Goal: Check status: Check status

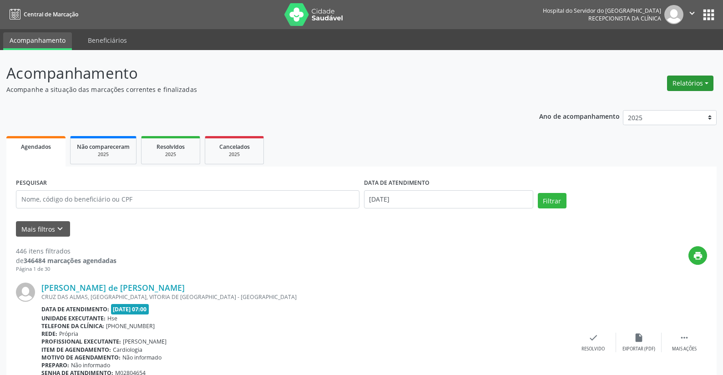
click at [702, 80] on button "Relatórios" at bounding box center [690, 83] width 46 height 15
click at [671, 106] on link "Agendamentos" at bounding box center [665, 102] width 98 height 13
select select "7"
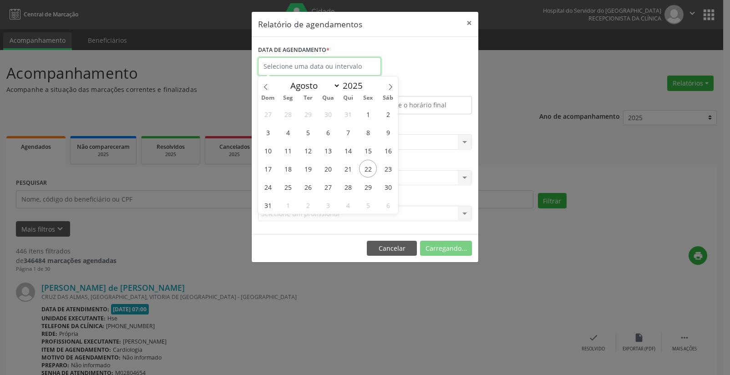
click at [315, 65] on input "text" at bounding box center [319, 66] width 123 height 18
click at [369, 163] on span "22" at bounding box center [368, 169] width 18 height 18
type input "[DATE]"
click at [369, 163] on span "22" at bounding box center [368, 169] width 18 height 18
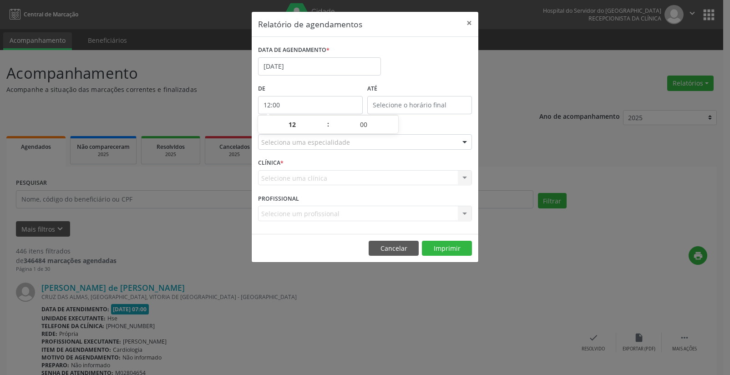
click at [322, 106] on input "12:00" at bounding box center [310, 105] width 105 height 18
click at [324, 130] on span at bounding box center [323, 129] width 6 height 9
type input "11:00"
type input "11"
click at [324, 130] on span at bounding box center [323, 129] width 6 height 9
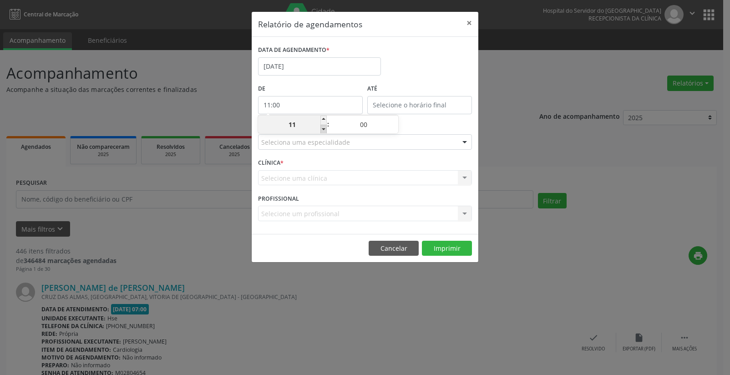
type input "10:00"
type input "10"
click at [324, 130] on span at bounding box center [323, 129] width 6 height 9
type input "09:00"
type input "09"
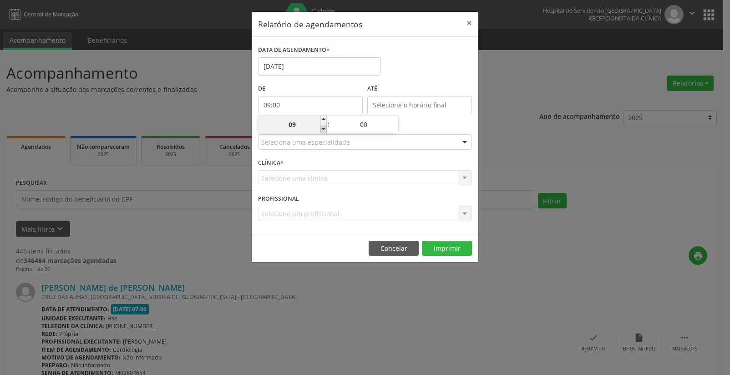
click at [324, 130] on span at bounding box center [323, 129] width 6 height 9
type input "08:00"
type input "08"
click at [324, 130] on span at bounding box center [323, 129] width 6 height 9
type input "07:00"
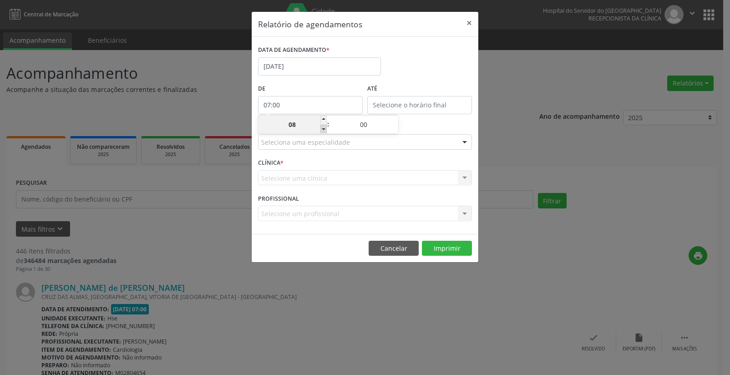
type input "07"
click at [425, 102] on input "12:00" at bounding box center [419, 105] width 105 height 18
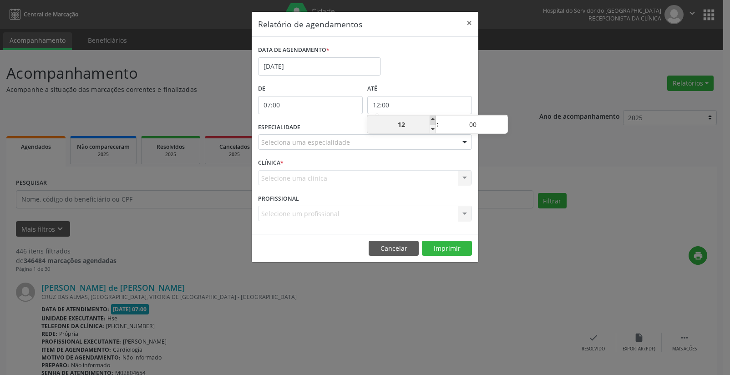
click at [431, 120] on span at bounding box center [432, 120] width 6 height 9
type input "13:00"
type input "13"
click at [431, 120] on span at bounding box center [432, 120] width 6 height 9
type input "14:00"
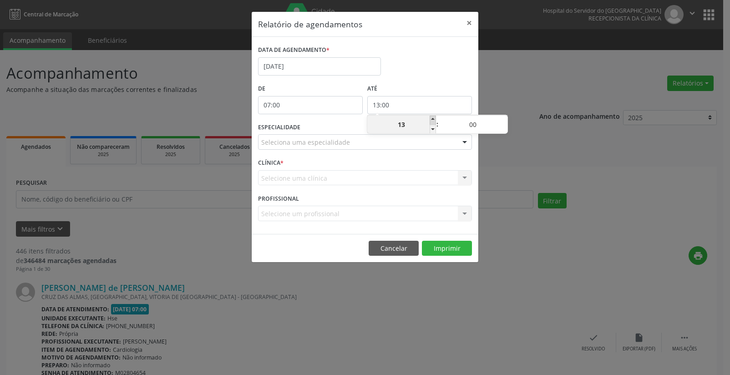
type input "14"
click at [431, 120] on span at bounding box center [432, 120] width 6 height 9
type input "15:00"
type input "15"
click at [431, 120] on span at bounding box center [432, 120] width 6 height 9
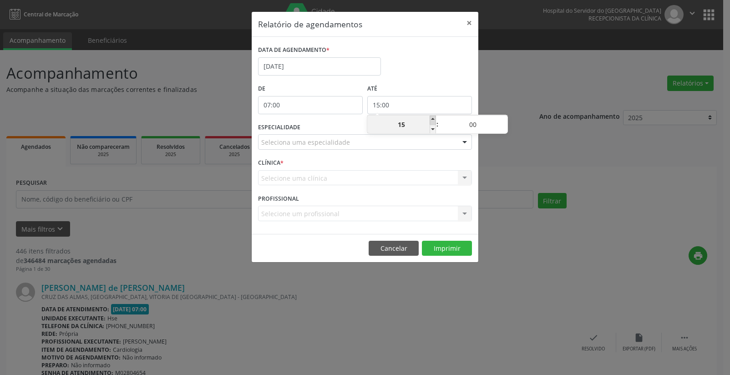
type input "16:00"
type input "16"
click at [431, 120] on span at bounding box center [432, 120] width 6 height 9
type input "17:00"
type input "17"
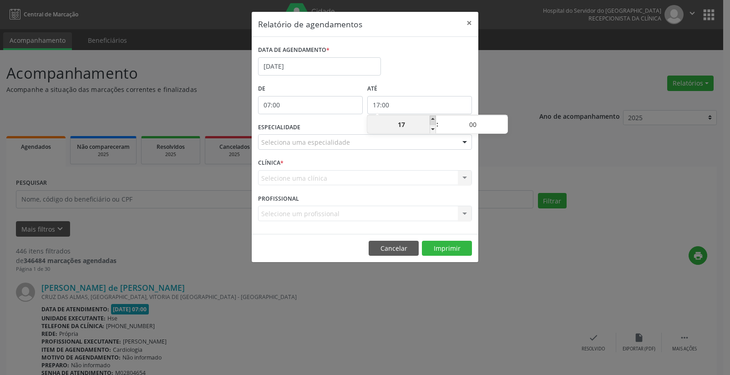
click at [431, 120] on span at bounding box center [432, 120] width 6 height 9
type input "18:00"
type input "18"
click at [431, 120] on span at bounding box center [432, 120] width 6 height 9
type input "19:00"
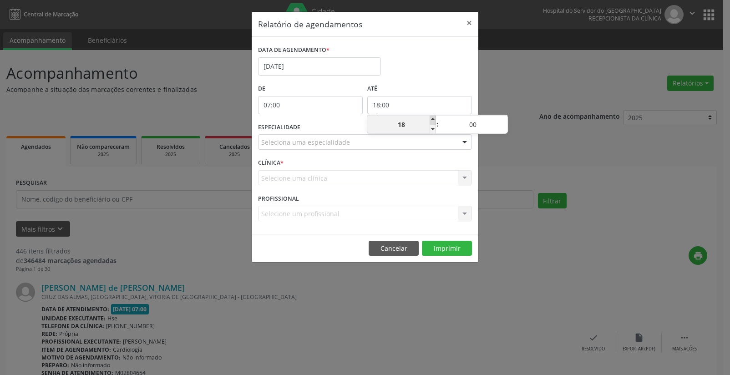
type input "19"
click at [431, 120] on span at bounding box center [432, 120] width 6 height 9
type input "20:00"
type input "20"
click at [431, 120] on span at bounding box center [432, 120] width 6 height 9
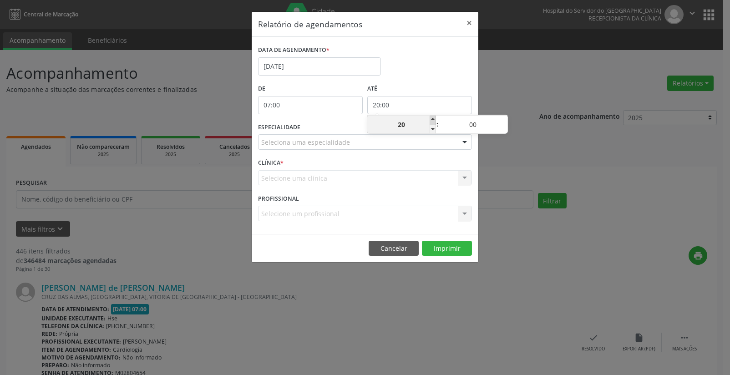
type input "21:00"
type input "21"
click at [431, 120] on span at bounding box center [432, 120] width 6 height 9
type input "22:00"
type input "22"
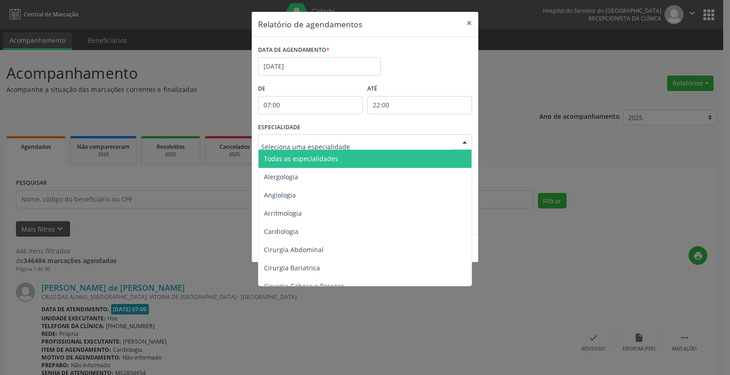
click at [461, 141] on div at bounding box center [465, 142] width 14 height 15
click at [448, 158] on span "Todas as especialidades" at bounding box center [365, 159] width 214 height 18
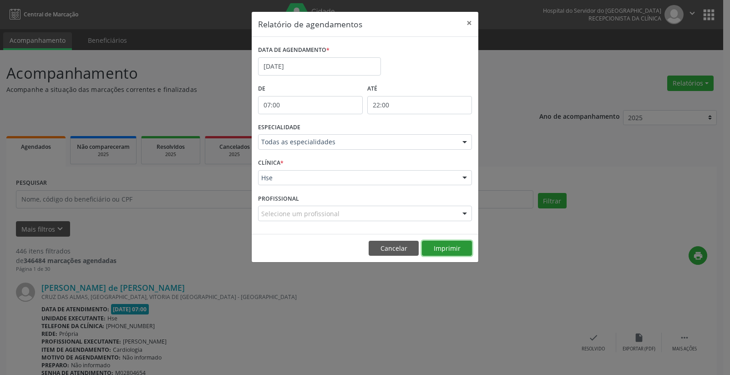
click at [454, 247] on button "Imprimir" at bounding box center [447, 248] width 50 height 15
click at [466, 19] on button "×" at bounding box center [469, 23] width 18 height 22
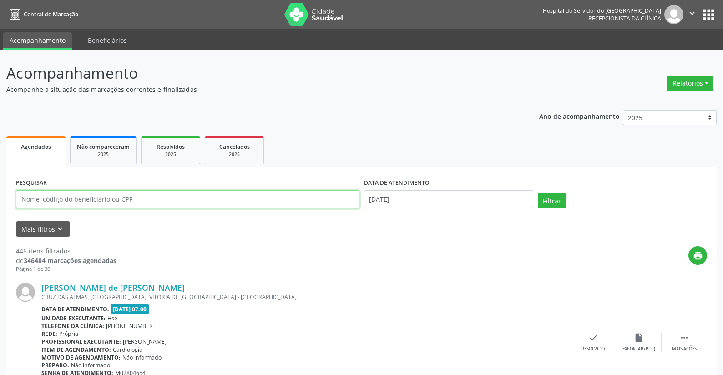
click at [81, 198] on input "text" at bounding box center [187, 199] width 343 height 18
type input "16916999420"
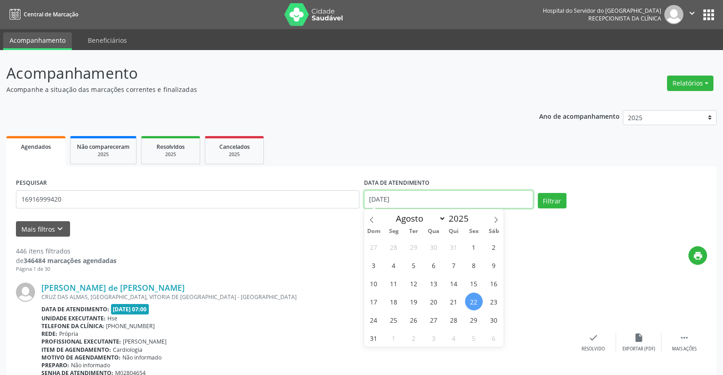
drag, startPoint x: 409, startPoint y: 198, endPoint x: 332, endPoint y: 197, distance: 77.4
click at [332, 197] on div "PESQUISAR 16916999420 DATA DE ATENDIMENTO [DATE] Filtrar" at bounding box center [362, 195] width 696 height 39
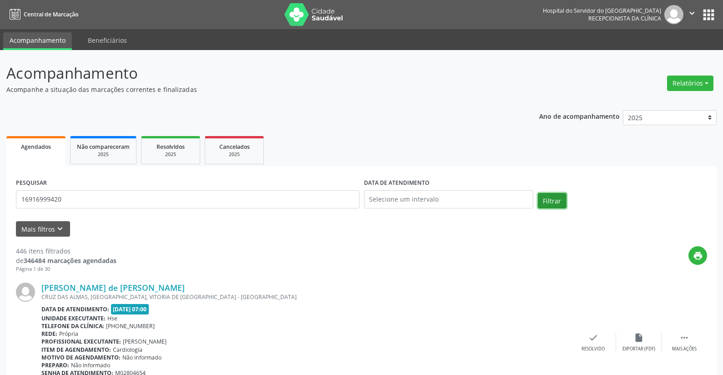
click at [551, 199] on button "Filtrar" at bounding box center [552, 200] width 29 height 15
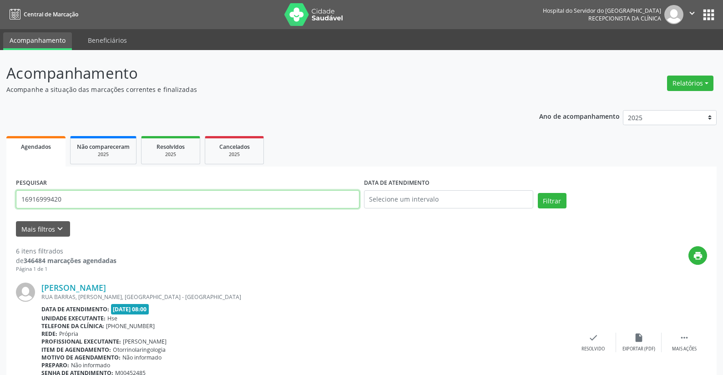
click at [64, 202] on input "16916999420" at bounding box center [187, 199] width 343 height 18
type input "1"
type input "21282749404"
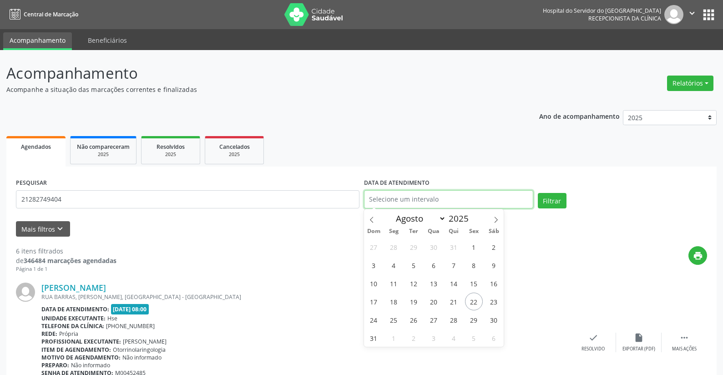
click at [383, 195] on input "text" at bounding box center [448, 199] width 169 height 18
click at [473, 301] on span "22" at bounding box center [474, 302] width 18 height 18
type input "[DATE]"
click at [473, 301] on span "22" at bounding box center [474, 302] width 18 height 18
drag, startPoint x: 406, startPoint y: 197, endPoint x: 337, endPoint y: 207, distance: 69.7
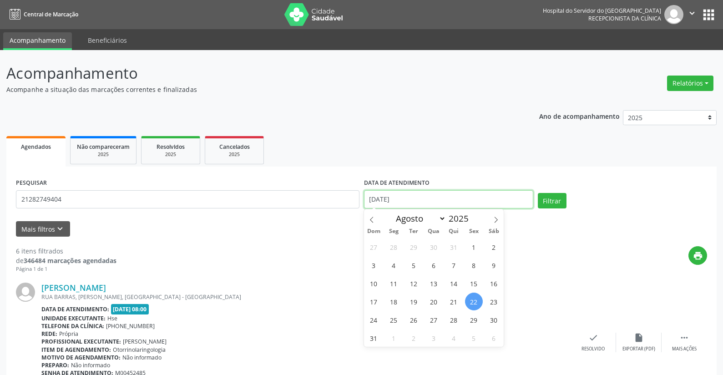
click at [337, 207] on div "PESQUISAR 21282749404 DATA DE ATENDIMENTO [DATE] Filtrar" at bounding box center [362, 195] width 696 height 39
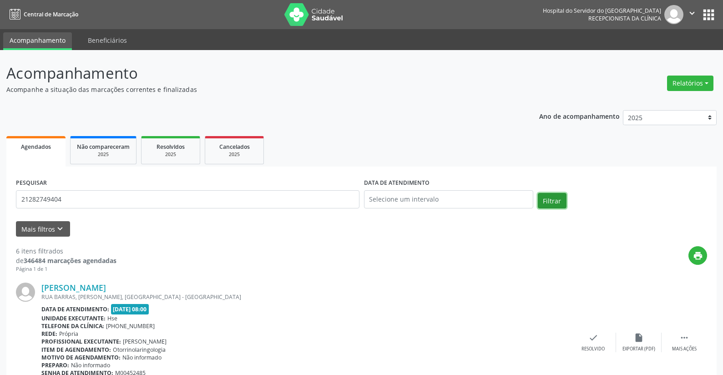
click at [551, 201] on button "Filtrar" at bounding box center [552, 200] width 29 height 15
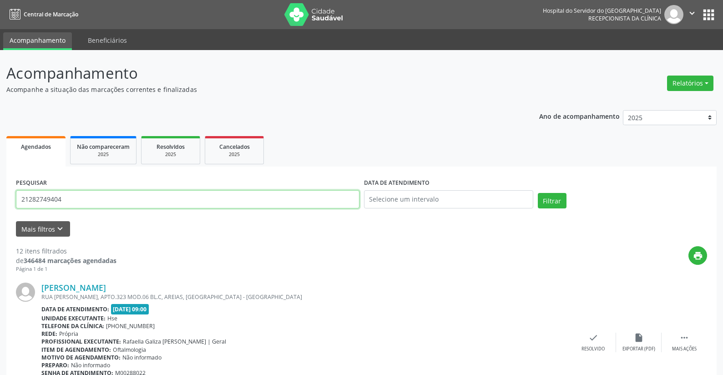
click at [77, 202] on input "21282749404" at bounding box center [187, 199] width 343 height 18
type input "2"
type input "33560838487"
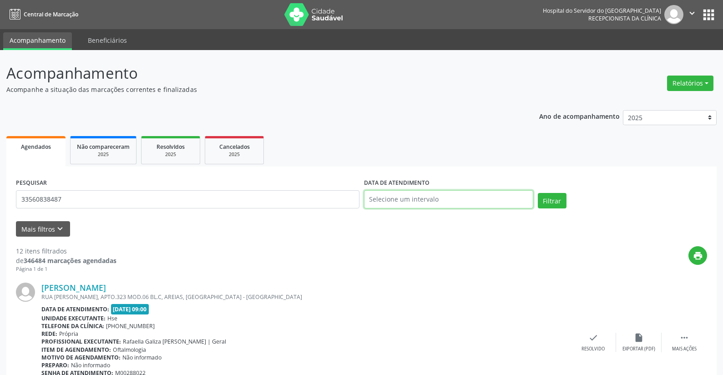
click at [411, 193] on input "text" at bounding box center [448, 199] width 169 height 18
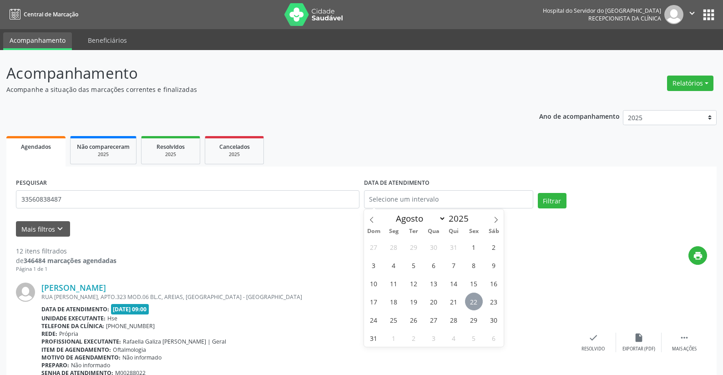
click at [474, 299] on span "22" at bounding box center [474, 302] width 18 height 18
type input "[DATE]"
click at [474, 299] on span "22" at bounding box center [474, 302] width 18 height 18
select select "7"
drag, startPoint x: 411, startPoint y: 197, endPoint x: 342, endPoint y: 199, distance: 69.6
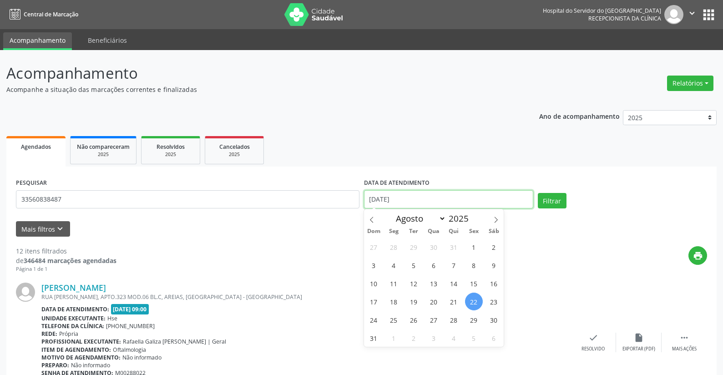
click at [342, 199] on div "PESQUISAR 33560838487 DATA DE ATENDIMENTO [DATE] Filtrar" at bounding box center [362, 195] width 696 height 39
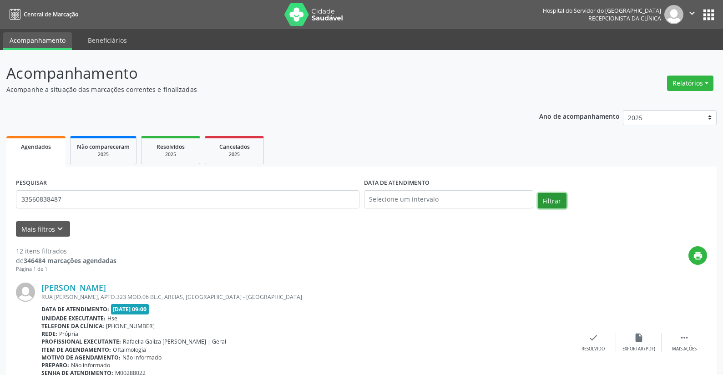
click at [549, 197] on button "Filtrar" at bounding box center [552, 200] width 29 height 15
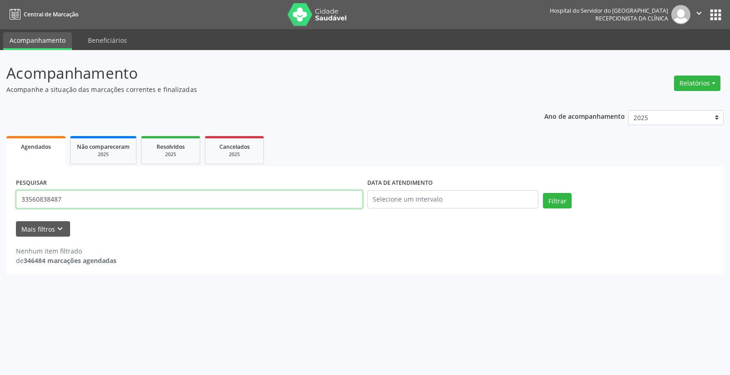
click at [96, 196] on input "33560838487" at bounding box center [189, 199] width 347 height 18
type input "3"
type input "[PERSON_NAME]"
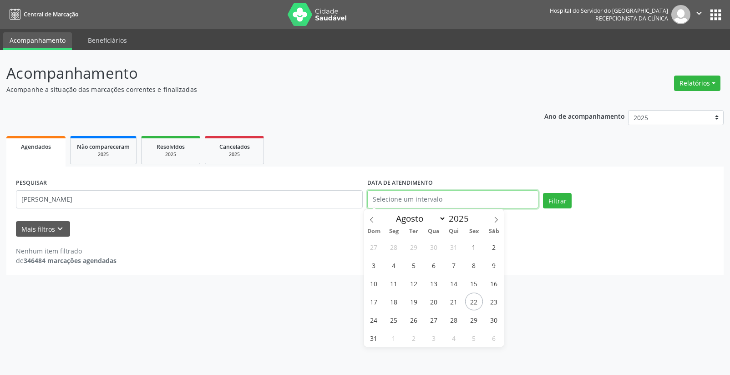
click at [387, 197] on input "text" at bounding box center [452, 199] width 171 height 18
click at [473, 299] on span "22" at bounding box center [474, 302] width 18 height 18
type input "[DATE]"
click at [473, 299] on span "22" at bounding box center [474, 302] width 18 height 18
select select "7"
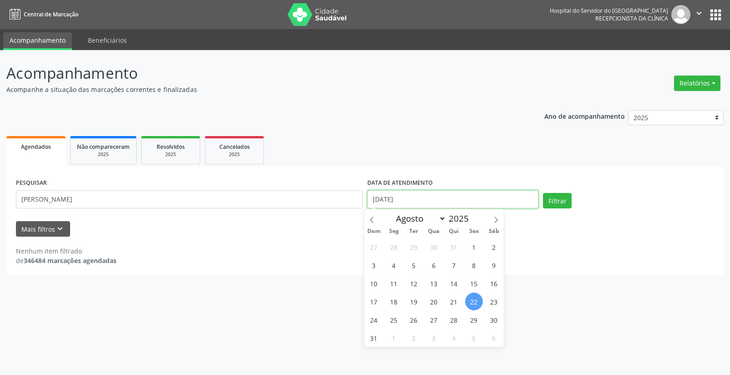
drag, startPoint x: 412, startPoint y: 198, endPoint x: 329, endPoint y: 199, distance: 82.8
click at [328, 198] on div "PESQUISAR [PERSON_NAME] DATA DE ATENDIMENTO [DATE] Filtrar" at bounding box center [365, 195] width 702 height 39
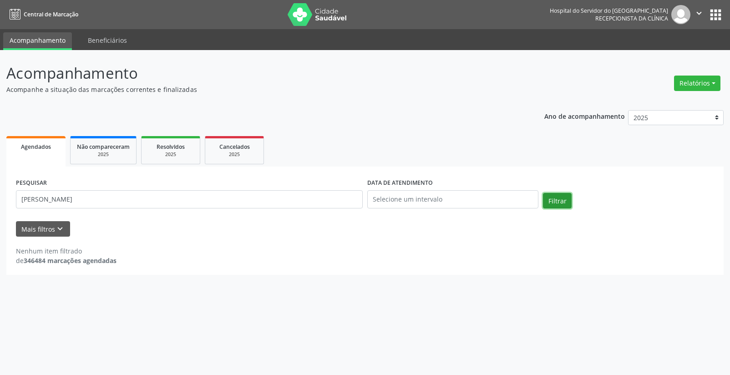
click at [564, 199] on button "Filtrar" at bounding box center [557, 200] width 29 height 15
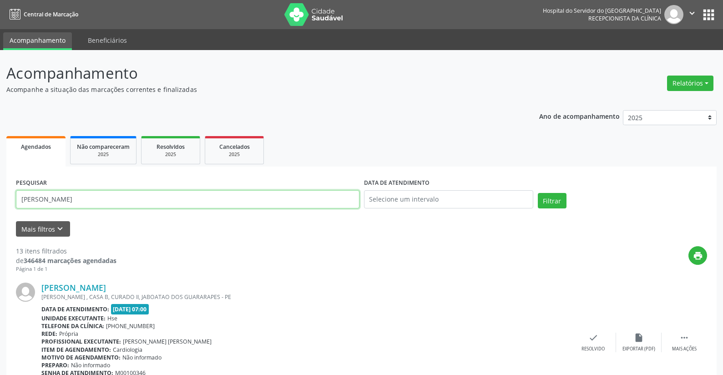
click at [127, 201] on input "[PERSON_NAME]" at bounding box center [187, 199] width 343 height 18
type input "t"
type input "1"
type input "72984961820"
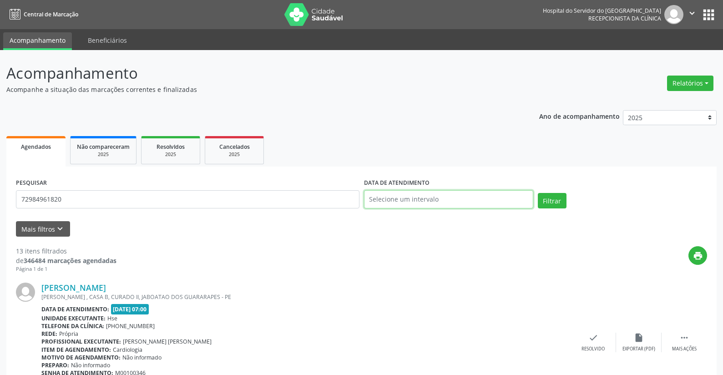
click at [393, 200] on input "text" at bounding box center [448, 199] width 169 height 18
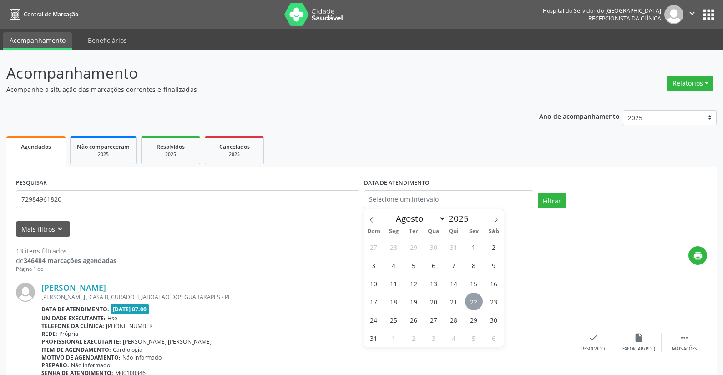
click at [471, 294] on span "22" at bounding box center [474, 302] width 18 height 18
type input "[DATE]"
click at [471, 294] on span "22" at bounding box center [474, 302] width 18 height 18
drag, startPoint x: 401, startPoint y: 197, endPoint x: 327, endPoint y: 200, distance: 74.2
click at [327, 200] on div "PESQUISAR 72984961820 DATA DE ATENDIMENTO [DATE] Filtrar" at bounding box center [362, 195] width 696 height 39
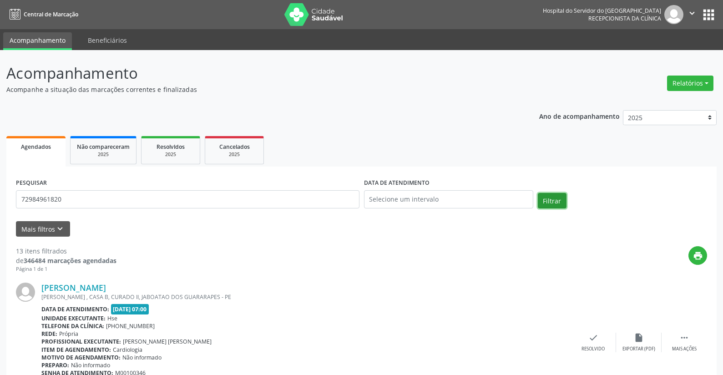
click at [552, 197] on button "Filtrar" at bounding box center [552, 200] width 29 height 15
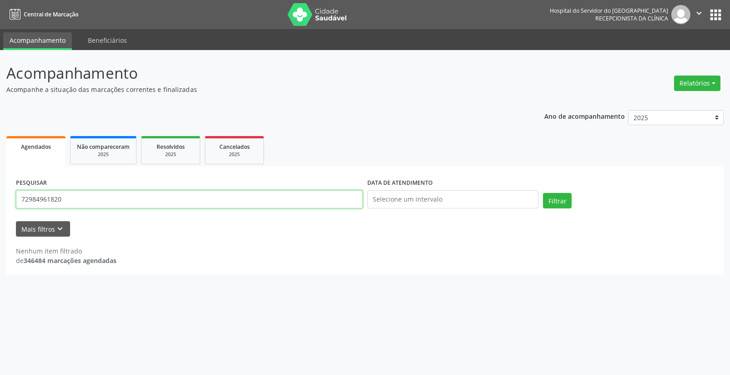
click at [71, 198] on input "72984961820" at bounding box center [189, 199] width 347 height 18
type input "7"
type input "[PERSON_NAME]"
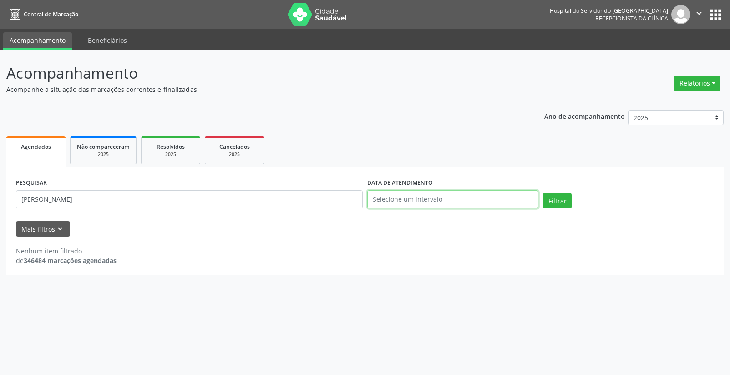
click at [403, 200] on input "text" at bounding box center [452, 199] width 171 height 18
click at [471, 299] on span "22" at bounding box center [474, 302] width 18 height 18
type input "[DATE]"
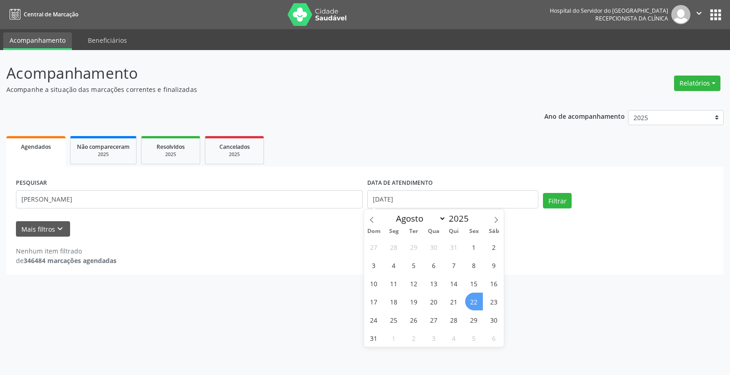
click at [471, 299] on span "22" at bounding box center [474, 302] width 18 height 18
drag, startPoint x: 415, startPoint y: 195, endPoint x: 310, endPoint y: 222, distance: 108.3
click at [311, 222] on form "PESQUISAR [PERSON_NAME] DATA DE ATENDIMENTO [DATE] Filtrar UNIDADE EXECUTANTE S…" at bounding box center [365, 206] width 698 height 61
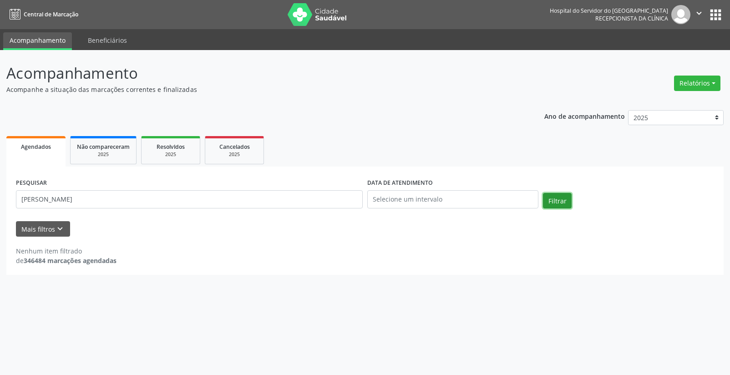
click at [549, 197] on button "Filtrar" at bounding box center [557, 200] width 29 height 15
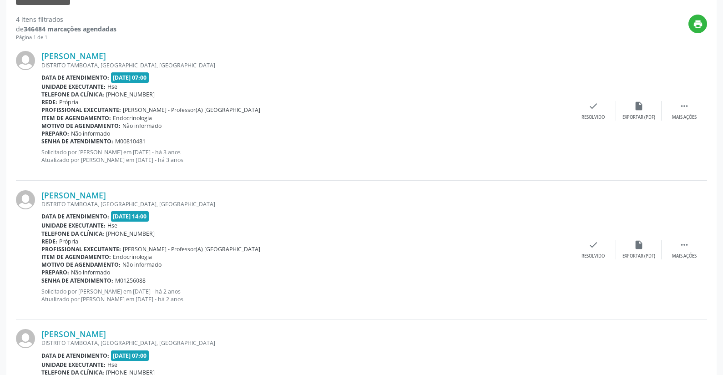
scroll to position [52, 0]
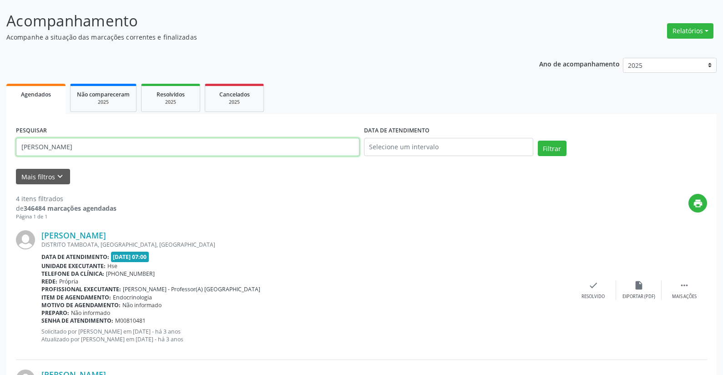
click at [103, 147] on input "[PERSON_NAME]" at bounding box center [187, 147] width 343 height 18
type input "o"
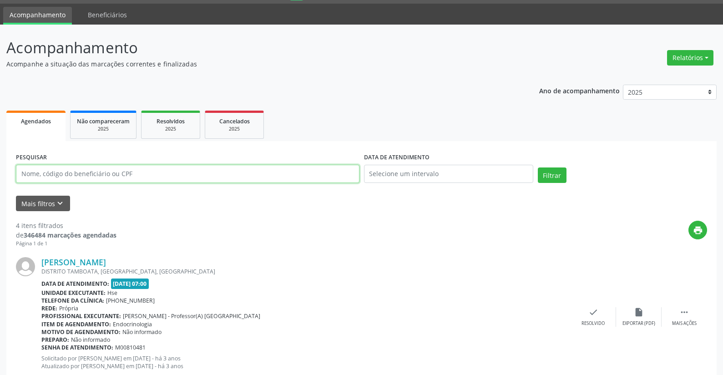
scroll to position [0, 0]
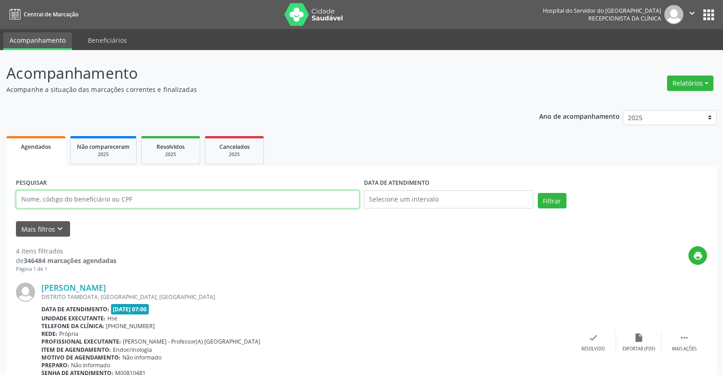
click at [128, 202] on input "text" at bounding box center [187, 199] width 343 height 18
type input "35344580444"
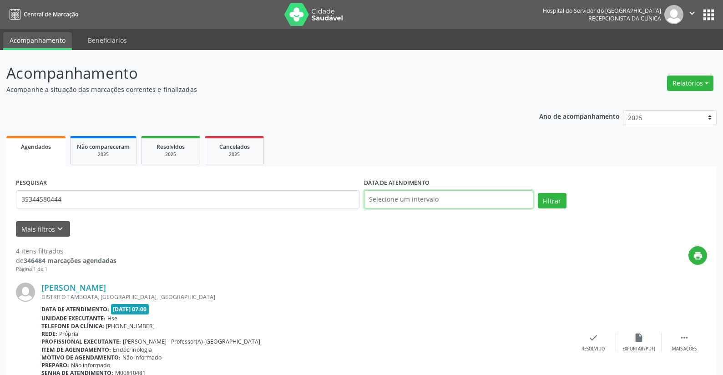
click at [383, 197] on input "text" at bounding box center [448, 199] width 169 height 18
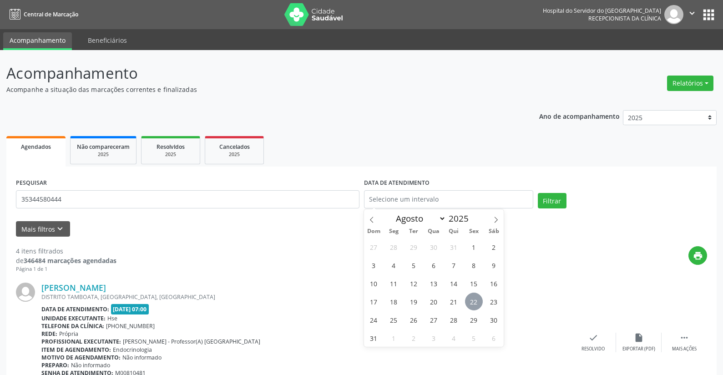
click at [472, 298] on span "22" at bounding box center [474, 302] width 18 height 18
type input "[DATE]"
click at [472, 298] on span "22" at bounding box center [474, 302] width 18 height 18
select select "7"
drag, startPoint x: 403, startPoint y: 199, endPoint x: 331, endPoint y: 208, distance: 72.5
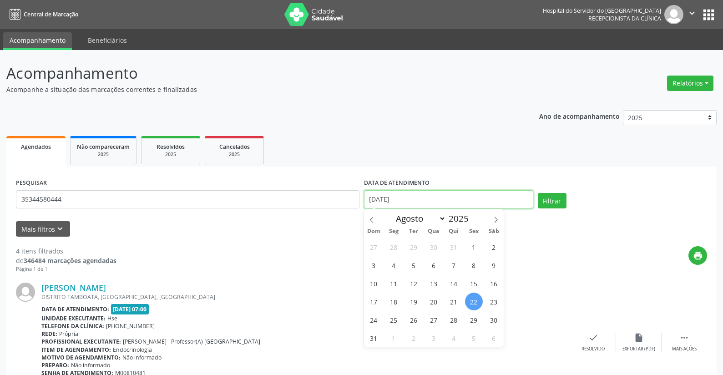
click at [335, 208] on div "PESQUISAR 35344580444 DATA DE ATENDIMENTO [DATE] Filtrar" at bounding box center [362, 195] width 696 height 39
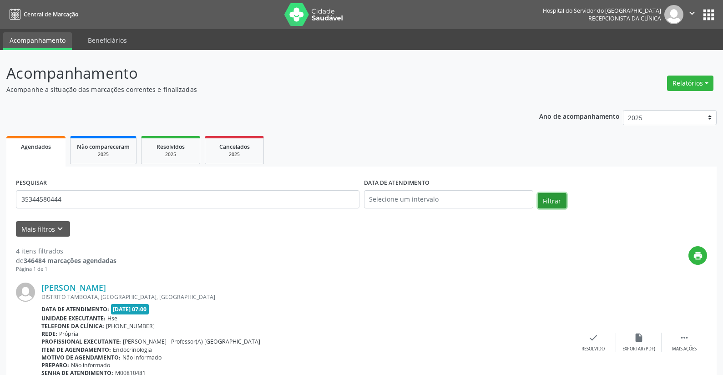
click at [546, 198] on button "Filtrar" at bounding box center [552, 200] width 29 height 15
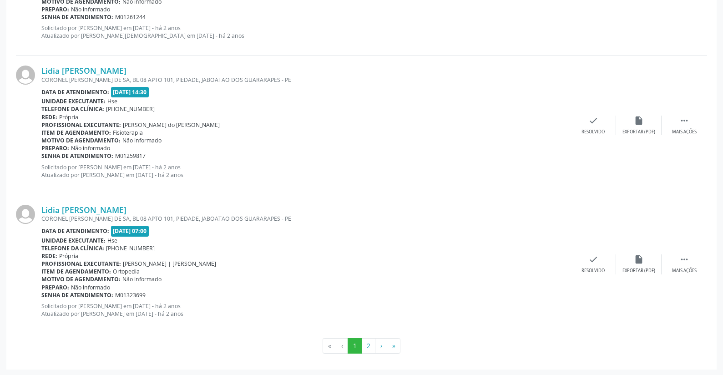
scroll to position [2024, 0]
click at [367, 342] on button "2" at bounding box center [368, 344] width 14 height 15
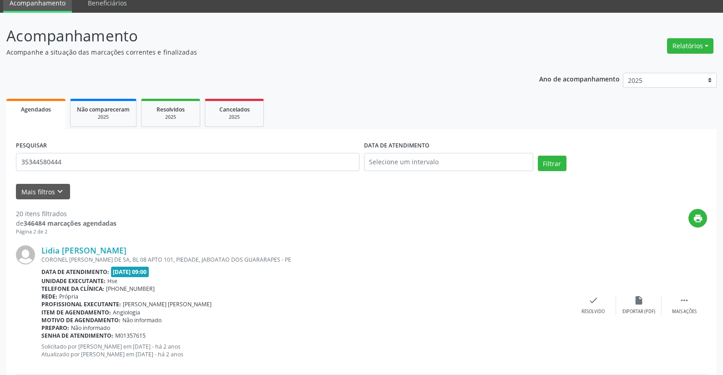
scroll to position [0, 0]
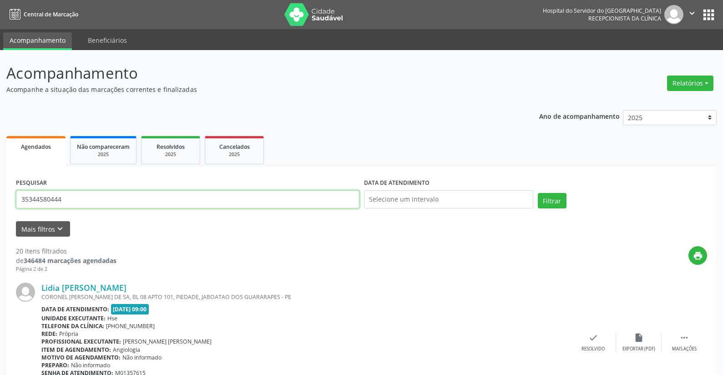
drag, startPoint x: 74, startPoint y: 200, endPoint x: 102, endPoint y: 273, distance: 78.7
click at [73, 200] on input "35344580444" at bounding box center [187, 199] width 343 height 18
type input "3"
type input "4"
click at [107, 197] on input "text" at bounding box center [187, 199] width 343 height 18
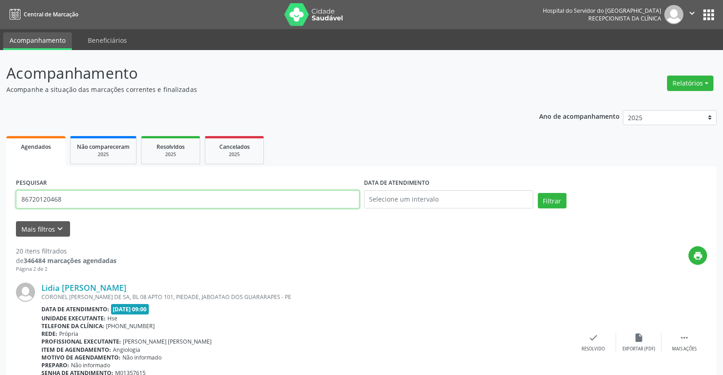
type input "86720120468"
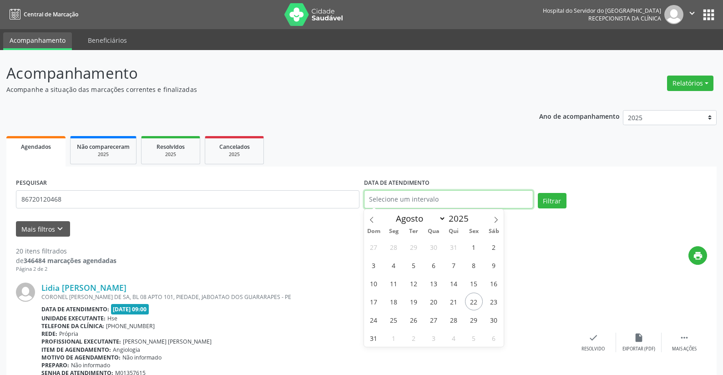
drag, startPoint x: 380, startPoint y: 194, endPoint x: 404, endPoint y: 231, distance: 43.4
click at [381, 196] on input "text" at bounding box center [448, 199] width 169 height 18
click at [471, 301] on span "22" at bounding box center [474, 302] width 18 height 18
type input "[DATE]"
click at [470, 301] on span "22" at bounding box center [474, 302] width 18 height 18
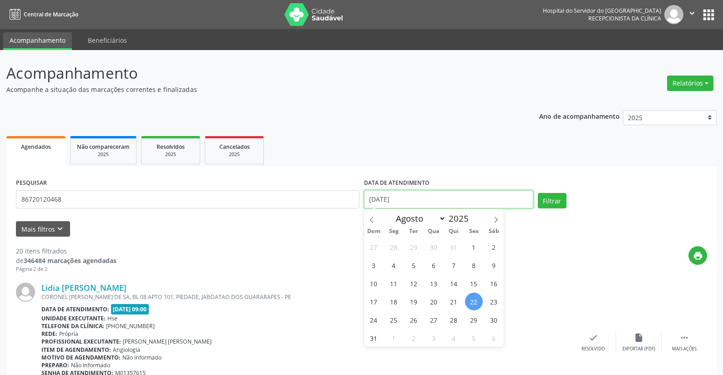
drag, startPoint x: 408, startPoint y: 197, endPoint x: 357, endPoint y: 230, distance: 60.6
click at [349, 205] on div "PESQUISAR 86720120468 DATA DE ATENDIMENTO [DATE] Filtrar" at bounding box center [362, 195] width 696 height 39
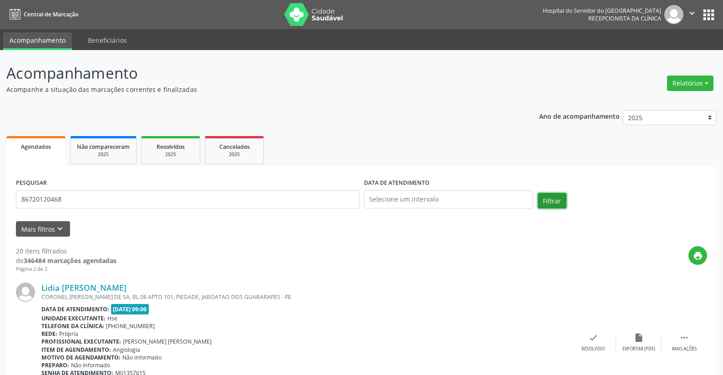
click at [546, 198] on button "Filtrar" at bounding box center [552, 200] width 29 height 15
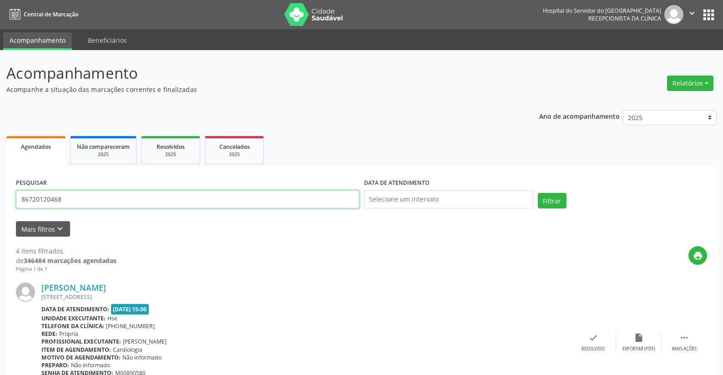
click at [62, 200] on input "86720120468" at bounding box center [187, 199] width 343 height 18
type input "8"
type input "05173949449"
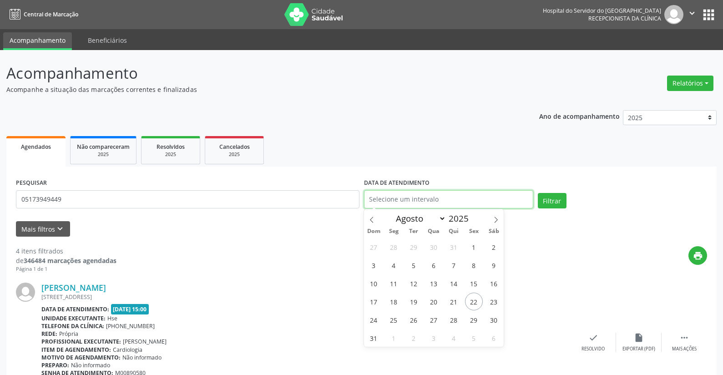
click at [387, 195] on input "text" at bounding box center [448, 199] width 169 height 18
click at [469, 297] on span "22" at bounding box center [474, 302] width 18 height 18
type input "[DATE]"
click at [469, 297] on span "22" at bounding box center [474, 302] width 18 height 18
drag, startPoint x: 405, startPoint y: 197, endPoint x: 346, endPoint y: 198, distance: 59.2
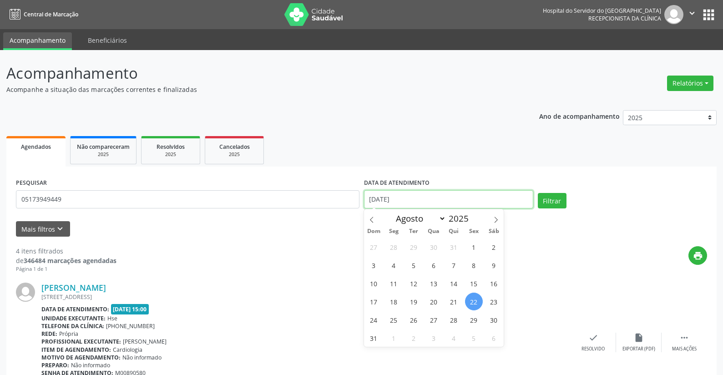
click at [345, 198] on div "PESQUISAR 05173949449 DATA DE ATENDIMENTO [DATE] Filtrar" at bounding box center [362, 195] width 696 height 39
click at [549, 194] on button "Filtrar" at bounding box center [552, 200] width 29 height 15
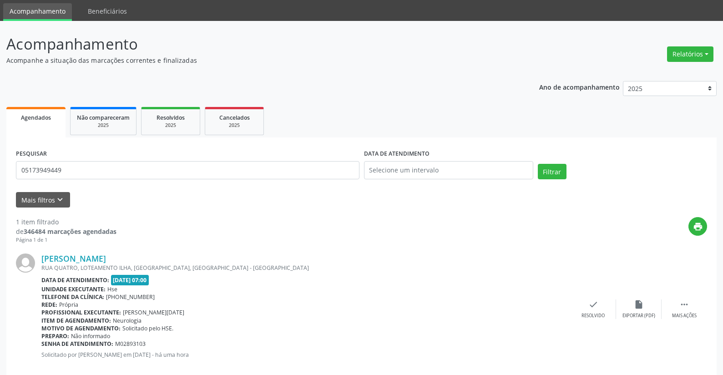
scroll to position [45, 0]
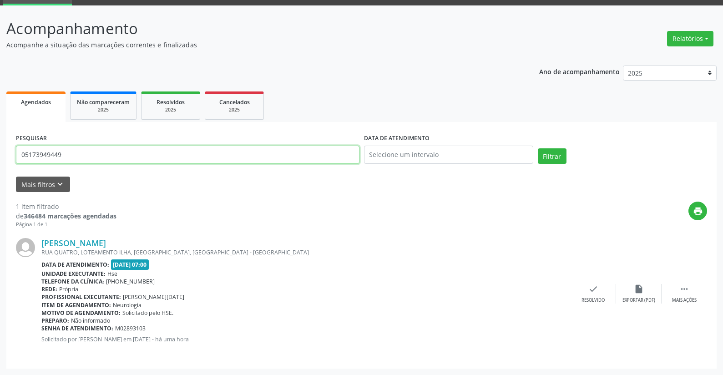
click at [71, 157] on input "05173949449" at bounding box center [187, 155] width 343 height 18
type input "0"
type input "6"
type input "26769026449"
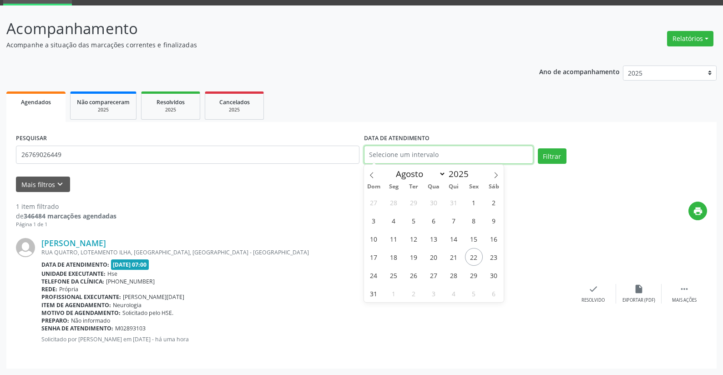
click at [397, 155] on input "text" at bounding box center [448, 155] width 169 height 18
click at [474, 257] on span "22" at bounding box center [474, 257] width 18 height 18
type input "[DATE]"
click at [474, 257] on span "22" at bounding box center [474, 257] width 18 height 18
drag, startPoint x: 408, startPoint y: 154, endPoint x: 324, endPoint y: 147, distance: 84.4
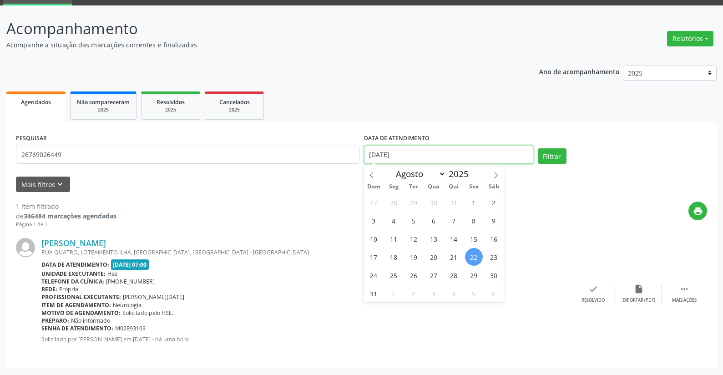
click at [328, 149] on div "PESQUISAR 26769026449 DATA DE ATENDIMENTO [DATE] Filtrar" at bounding box center [362, 150] width 696 height 39
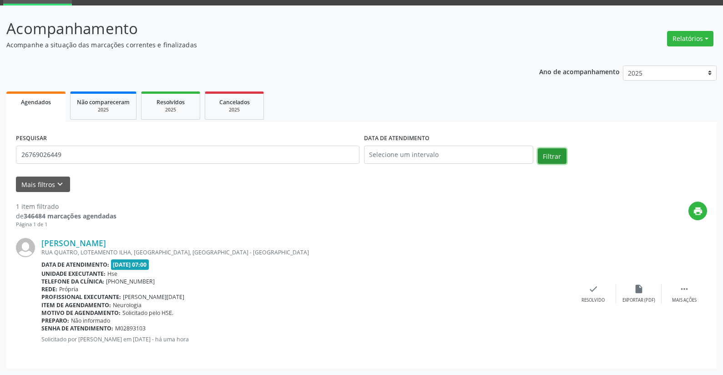
click at [548, 153] on button "Filtrar" at bounding box center [552, 155] width 29 height 15
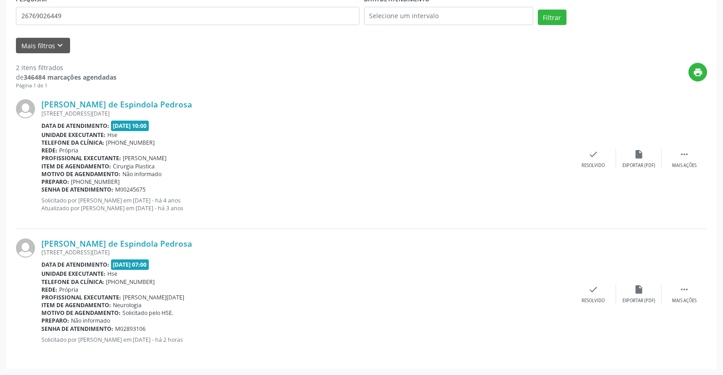
scroll to position [184, 0]
